Goal: Contribute content: Contribute content

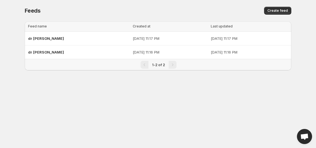
click at [273, 10] on span "Create feed" at bounding box center [277, 10] width 20 height 4
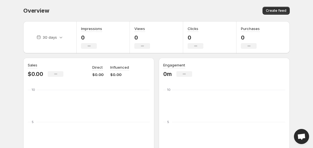
click at [274, 11] on span "Create feed" at bounding box center [276, 10] width 20 height 4
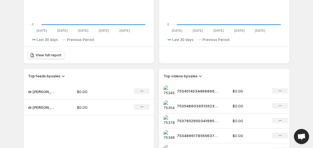
scroll to position [259, 0]
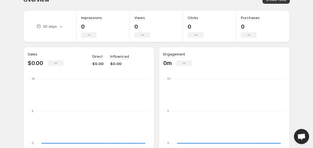
scroll to position [11, 0]
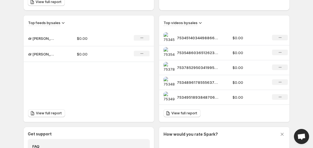
scroll to position [182, 0]
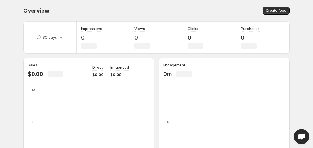
click at [281, 6] on div "Overview. This page is ready Overview Create feed" at bounding box center [156, 10] width 266 height 21
click at [285, 9] on span "Create feed" at bounding box center [276, 10] width 20 height 4
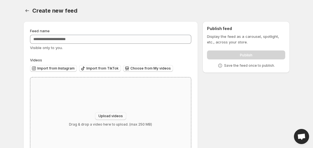
click at [109, 117] on span "Upload videos" at bounding box center [110, 116] width 24 height 4
type input "**********"
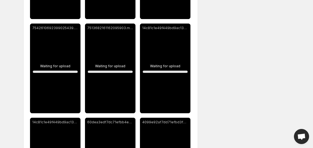
scroll to position [539, 0]
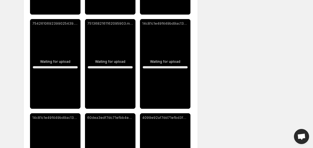
click at [184, 25] on p "14c81c1e49f449bd9ac1371d10dca967 (1).mp4" at bounding box center [165, 23] width 46 height 4
click at [62, 54] on div "7542610692399025439.mp4" at bounding box center [55, 64] width 50 height 90
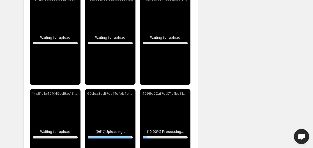
scroll to position [607, 0]
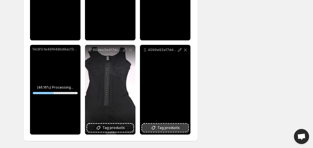
click at [160, 128] on span "Tag products" at bounding box center [168, 128] width 22 height 6
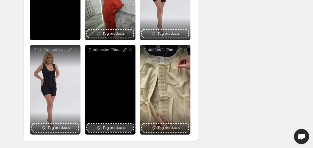
click at [111, 127] on span "Tag products" at bounding box center [113, 128] width 22 height 6
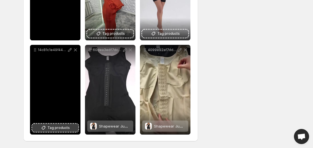
click at [61, 130] on span "Tag products" at bounding box center [58, 128] width 22 height 6
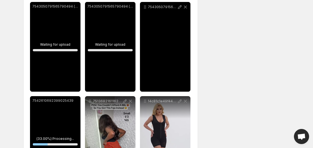
scroll to position [468, 0]
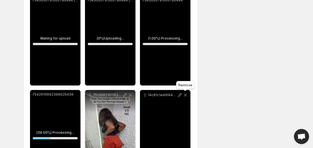
click at [186, 96] on icon at bounding box center [185, 95] width 3 height 3
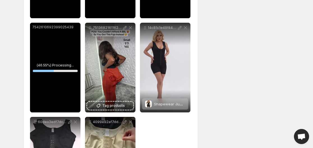
scroll to position [546, 0]
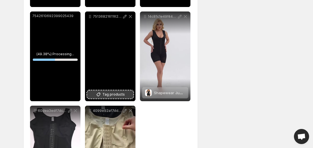
click at [112, 92] on span "Tag products" at bounding box center [113, 95] width 22 height 6
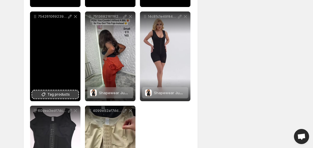
click at [54, 93] on span "Tag products" at bounding box center [58, 95] width 22 height 6
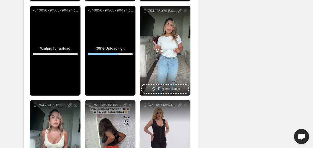
scroll to position [452, 0]
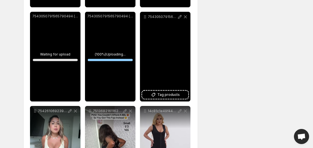
click at [160, 92] on span "Tag products" at bounding box center [168, 95] width 22 height 6
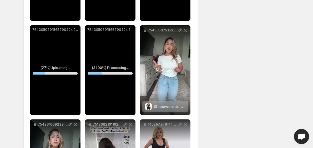
scroll to position [444, 0]
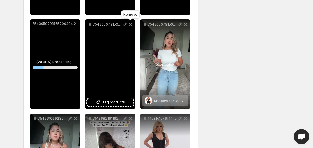
click at [129, 25] on icon at bounding box center [131, 25] width 6 height 6
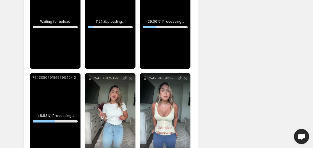
scroll to position [416, 0]
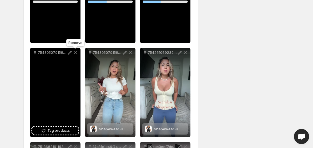
click at [75, 54] on icon at bounding box center [76, 53] width 6 height 6
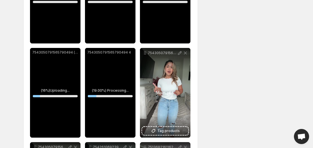
scroll to position [319, 0]
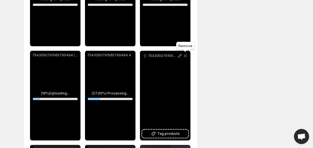
click at [184, 56] on icon at bounding box center [185, 56] width 6 height 6
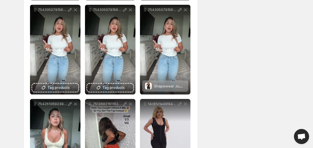
scroll to position [366, 0]
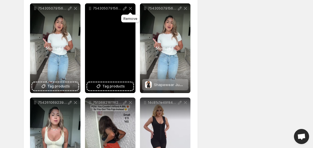
click at [130, 9] on icon at bounding box center [131, 9] width 6 height 6
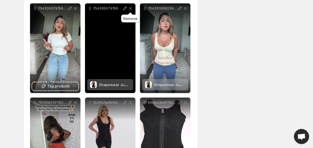
click at [130, 8] on icon at bounding box center [130, 8] width 3 height 3
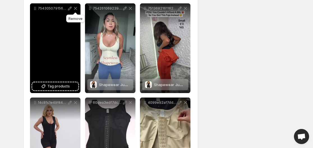
click at [77, 8] on icon at bounding box center [76, 9] width 6 height 6
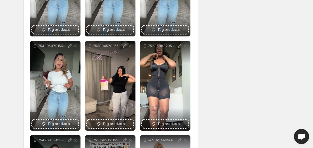
scroll to position [232, 0]
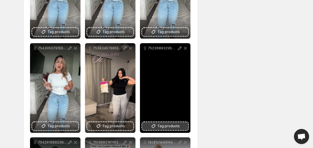
click at [155, 126] on icon at bounding box center [154, 126] width 6 height 6
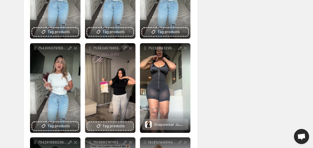
click at [99, 125] on icon at bounding box center [99, 126] width 4 height 4
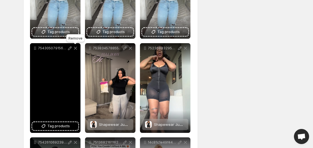
click at [75, 49] on icon at bounding box center [75, 48] width 3 height 3
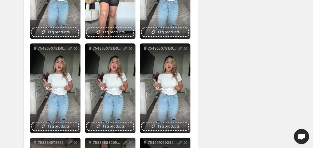
scroll to position [137, 0]
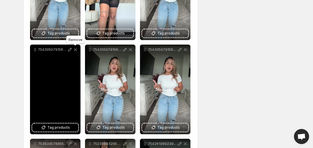
click at [77, 49] on icon at bounding box center [75, 49] width 3 height 3
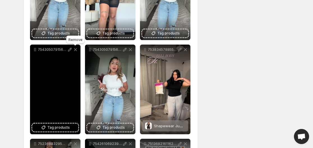
click at [76, 49] on icon at bounding box center [75, 49] width 3 height 3
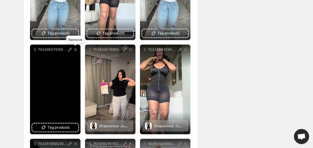
click at [76, 49] on icon at bounding box center [75, 49] width 3 height 3
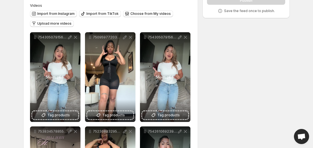
scroll to position [45, 0]
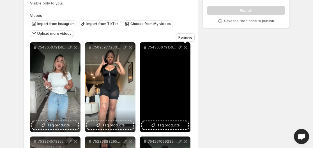
click at [187, 46] on icon at bounding box center [185, 47] width 3 height 3
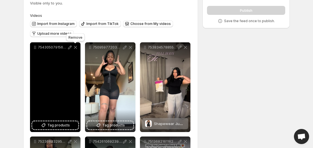
click at [76, 47] on icon at bounding box center [76, 48] width 6 height 6
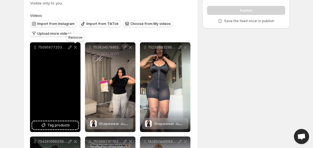
click at [74, 46] on icon at bounding box center [75, 47] width 3 height 3
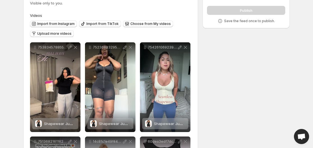
scroll to position [0, 0]
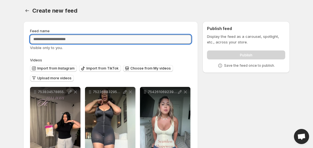
click at [90, 40] on input "Feed name" at bounding box center [110, 39] width 161 height 9
type input "********"
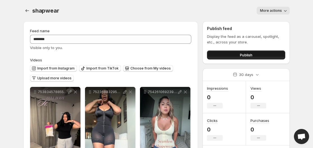
click at [231, 56] on button "Publish" at bounding box center [246, 54] width 78 height 9
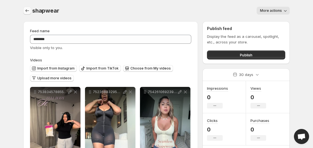
click at [28, 10] on icon "Settings" at bounding box center [27, 11] width 6 height 6
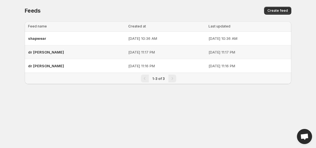
click at [49, 53] on div "dr [PERSON_NAME]" at bounding box center [76, 52] width 97 height 10
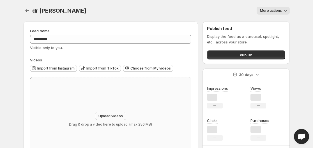
click at [101, 115] on span "Upload videos" at bounding box center [110, 116] width 24 height 4
type input "**********"
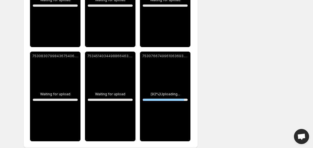
scroll to position [230, 0]
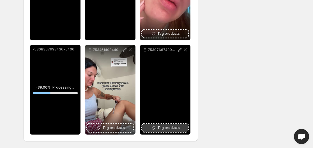
click at [177, 129] on span "Tag products" at bounding box center [168, 128] width 22 height 6
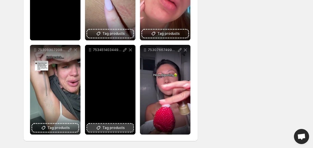
click at [111, 127] on span "Tag products" at bounding box center [113, 128] width 22 height 6
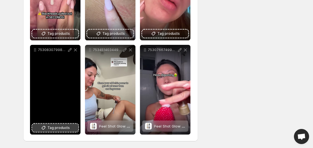
click at [50, 128] on span "Tag products" at bounding box center [58, 128] width 22 height 6
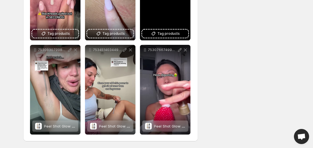
click at [170, 33] on span "Tag products" at bounding box center [168, 34] width 22 height 6
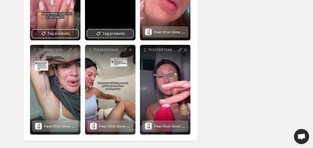
click at [116, 31] on span "Tag products" at bounding box center [113, 34] width 22 height 6
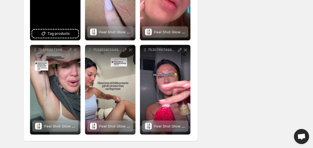
click at [57, 36] on span "Tag products" at bounding box center [58, 34] width 22 height 6
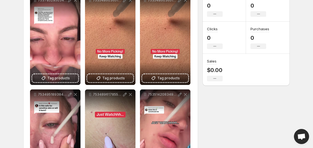
scroll to position [89, 0]
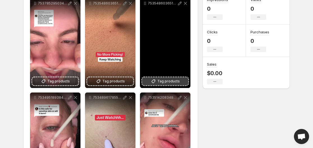
click at [156, 80] on icon at bounding box center [154, 81] width 6 height 6
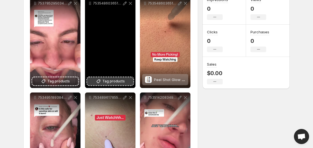
click at [100, 78] on icon at bounding box center [99, 81] width 6 height 6
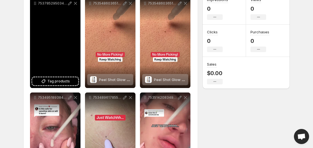
click at [53, 77] on div "7537852950341995790" at bounding box center [55, 43] width 50 height 90
click at [51, 81] on span "Tag products" at bounding box center [58, 81] width 22 height 6
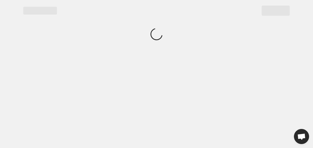
scroll to position [0, 0]
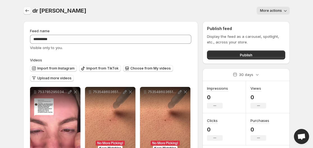
click at [24, 10] on button "Settings" at bounding box center [27, 11] width 8 height 8
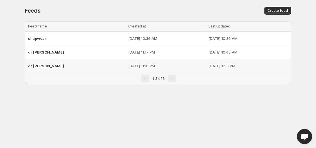
click at [38, 66] on span "dr [PERSON_NAME]" at bounding box center [46, 66] width 36 height 4
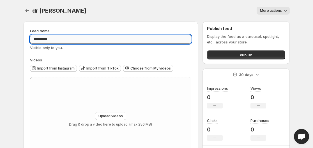
click at [119, 41] on input "**********" at bounding box center [110, 39] width 161 height 9
type input "*****"
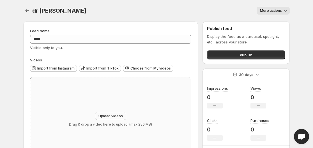
click at [112, 120] on button "Upload videos" at bounding box center [110, 116] width 31 height 8
type input "**********"
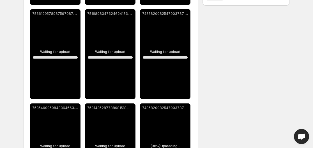
scroll to position [230, 0]
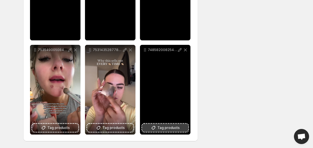
click at [174, 131] on button "Tag products" at bounding box center [165, 128] width 46 height 8
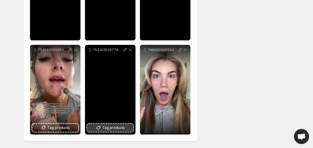
click at [119, 128] on span "Tag products" at bounding box center [113, 128] width 22 height 6
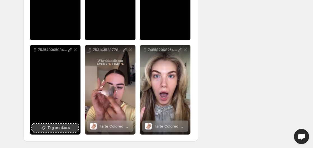
click at [54, 124] on button "Tag products" at bounding box center [55, 128] width 46 height 8
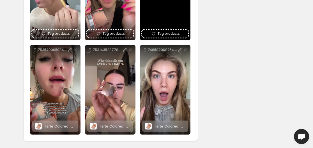
click at [179, 31] on span "Tag products" at bounding box center [168, 34] width 22 height 6
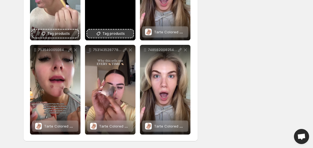
click at [101, 32] on icon at bounding box center [99, 34] width 6 height 6
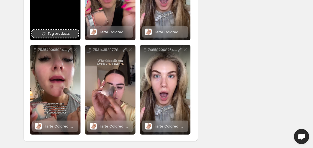
click at [61, 34] on span "Tag products" at bounding box center [58, 34] width 22 height 6
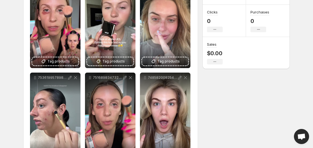
scroll to position [107, 0]
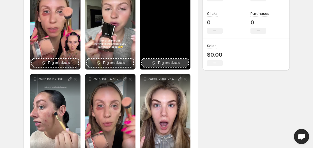
click at [179, 66] on button "Tag products" at bounding box center [165, 63] width 46 height 8
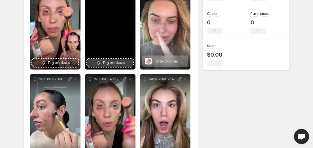
click at [119, 64] on span "Tag products" at bounding box center [113, 63] width 22 height 6
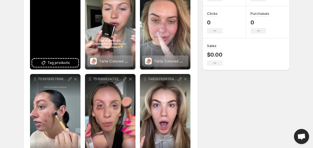
click at [70, 67] on div "7527016545935953207" at bounding box center [55, 25] width 50 height 90
click at [45, 65] on icon at bounding box center [44, 63] width 6 height 6
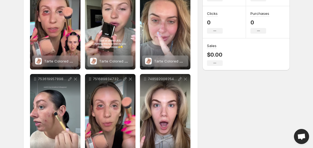
scroll to position [0, 0]
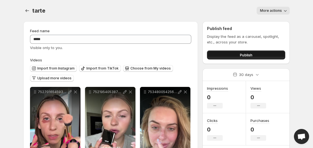
click at [226, 58] on button "Publish" at bounding box center [246, 54] width 78 height 9
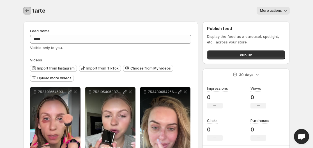
click at [26, 10] on icon "Settings" at bounding box center [28, 10] width 4 height 3
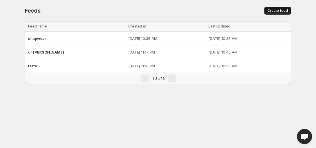
click at [280, 13] on button "Create feed" at bounding box center [277, 11] width 27 height 8
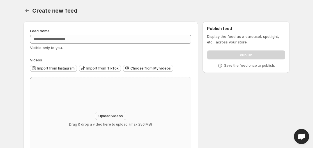
click at [108, 117] on span "Upload videos" at bounding box center [110, 116] width 24 height 4
type input "**********"
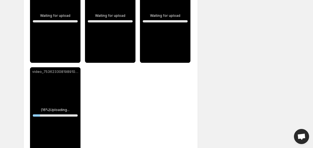
scroll to position [136, 0]
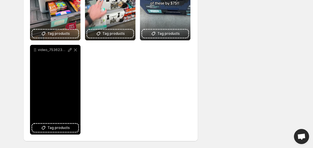
click at [56, 132] on div "video_7536233081989106975 1" at bounding box center [55, 90] width 50 height 90
click at [58, 127] on span "Tag products" at bounding box center [58, 128] width 22 height 6
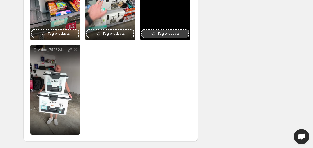
click at [163, 35] on span "Tag products" at bounding box center [168, 34] width 22 height 6
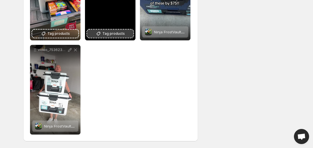
click at [110, 36] on span "Tag products" at bounding box center [113, 34] width 22 height 6
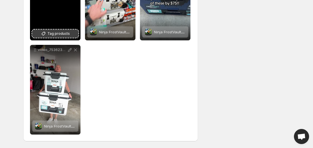
click at [38, 32] on button "Tag products" at bounding box center [55, 34] width 46 height 8
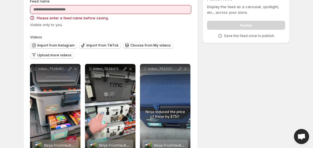
scroll to position [27, 0]
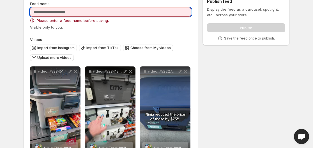
click at [128, 11] on input "Feed name" at bounding box center [110, 12] width 161 height 9
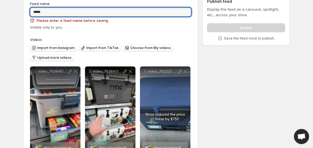
type input "*****"
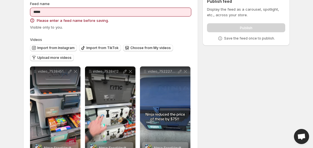
scroll to position [0, 0]
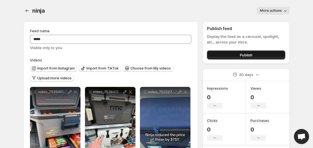
click at [229, 56] on button "Publish" at bounding box center [246, 54] width 78 height 9
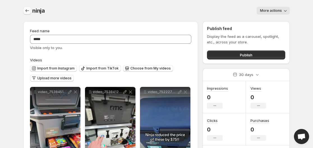
click at [24, 11] on button "Settings" at bounding box center [27, 11] width 8 height 8
